Goal: Find specific page/section: Locate a particular part of the current website

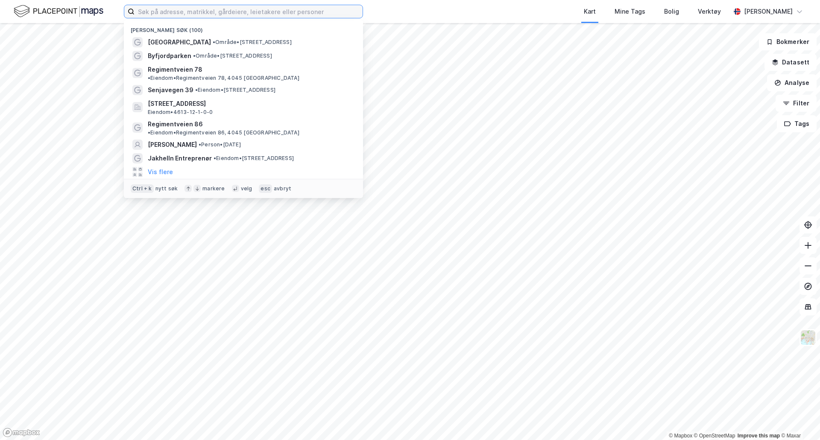
click at [181, 15] on input at bounding box center [249, 11] width 228 height 13
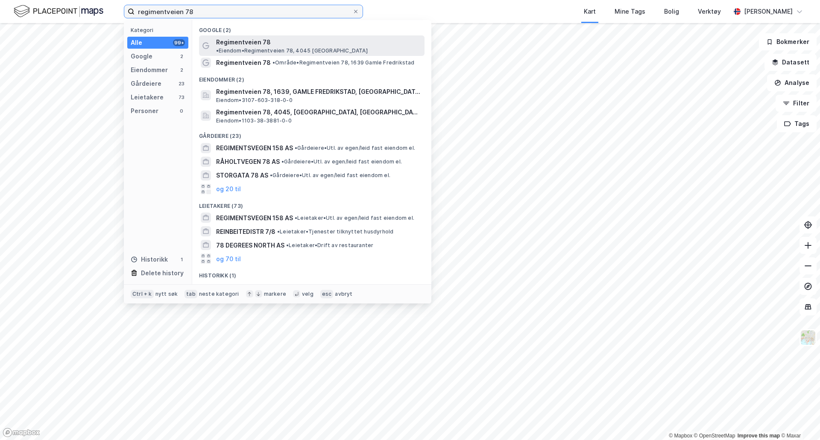
type input "regimentveien 78"
click at [279, 47] on span "• Eiendom • Regimentveien 78, 4045 [GEOGRAPHIC_DATA]" at bounding box center [292, 50] width 152 height 7
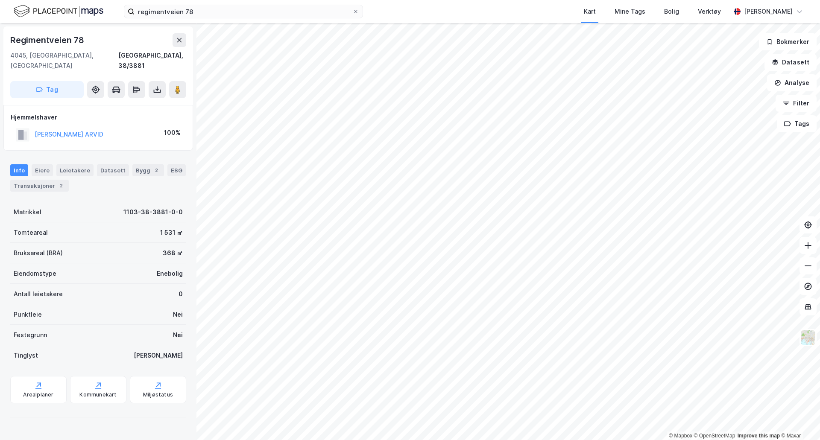
drag, startPoint x: 124, startPoint y: 56, endPoint x: 0, endPoint y: 79, distance: 126.1
click at [128, 57] on div "4045, [GEOGRAPHIC_DATA], [GEOGRAPHIC_DATA] [GEOGRAPHIC_DATA], 38/3881" at bounding box center [98, 60] width 176 height 21
